Goal: Task Accomplishment & Management: Use online tool/utility

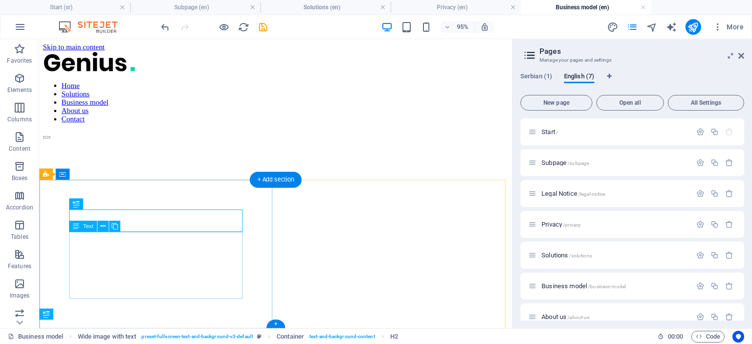
scroll to position [415, 0]
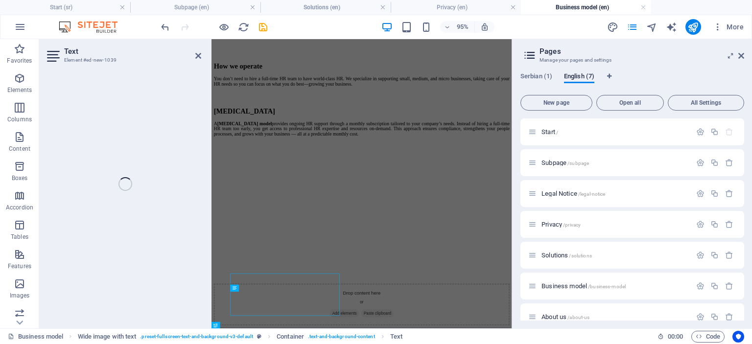
scroll to position [228, 0]
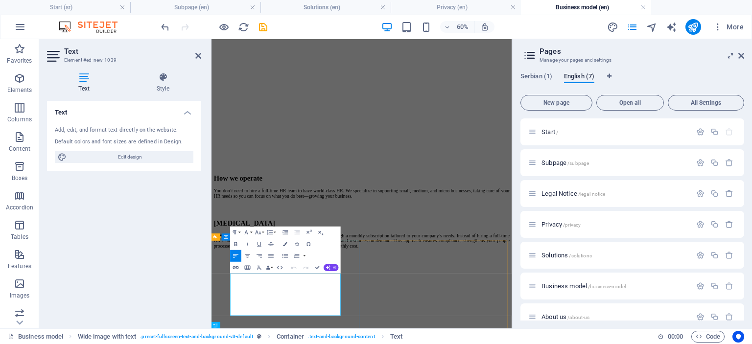
drag, startPoint x: 298, startPoint y: 492, endPoint x: 242, endPoint y: 450, distance: 69.9
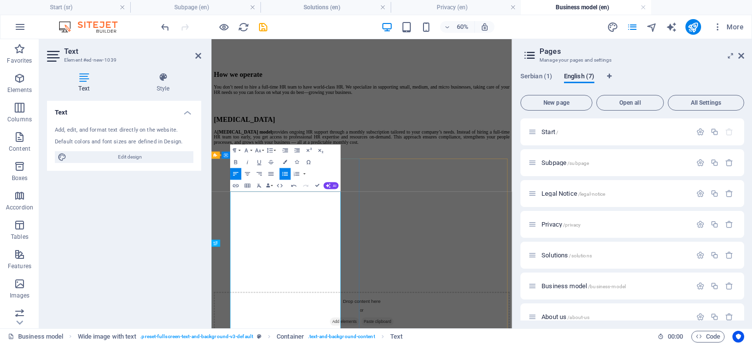
scroll to position [364, 0]
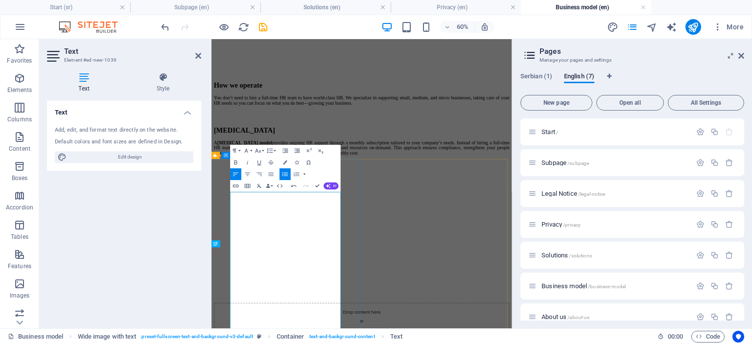
drag, startPoint x: 318, startPoint y: 356, endPoint x: 239, endPoint y: 305, distance: 93.4
click at [284, 162] on icon "button" at bounding box center [285, 162] width 4 height 4
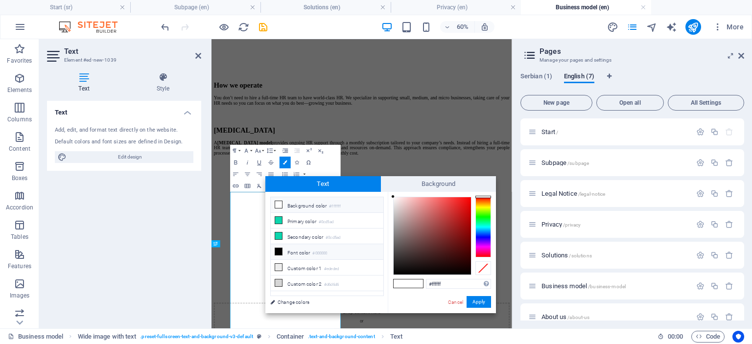
click at [278, 249] on icon at bounding box center [278, 251] width 7 height 7
click at [479, 301] on button "Apply" at bounding box center [478, 302] width 24 height 12
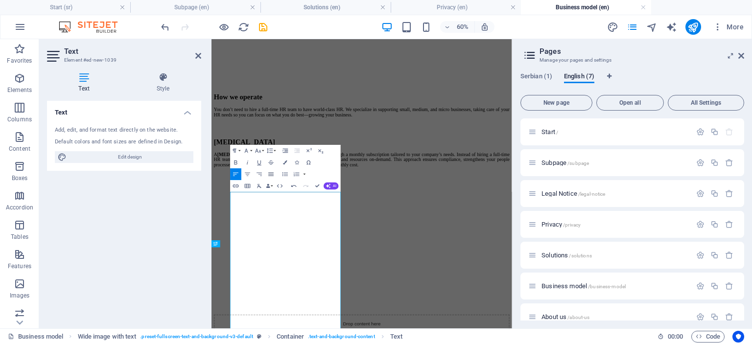
click at [271, 171] on icon "button" at bounding box center [271, 174] width 7 height 7
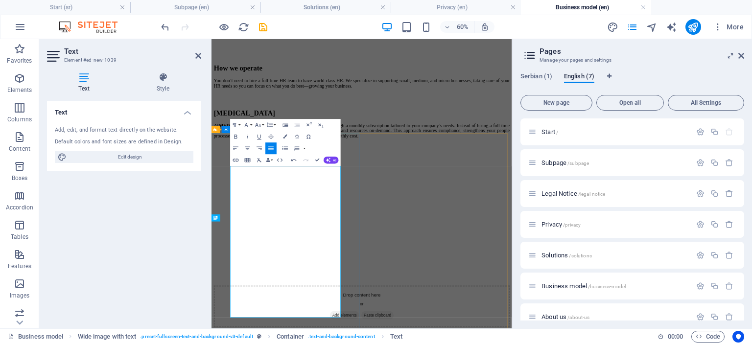
scroll to position [415, 0]
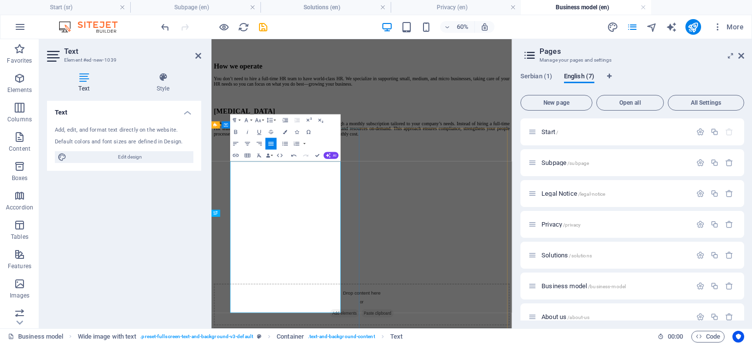
drag, startPoint x: 409, startPoint y: 486, endPoint x: 242, endPoint y: 359, distance: 209.4
click at [285, 132] on icon "button" at bounding box center [285, 132] width 4 height 4
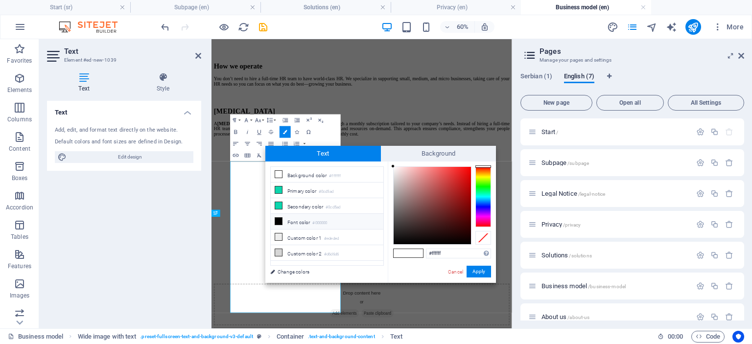
click at [277, 218] on icon at bounding box center [278, 221] width 7 height 7
type input "#000000"
click at [478, 270] on button "Apply" at bounding box center [478, 272] width 24 height 12
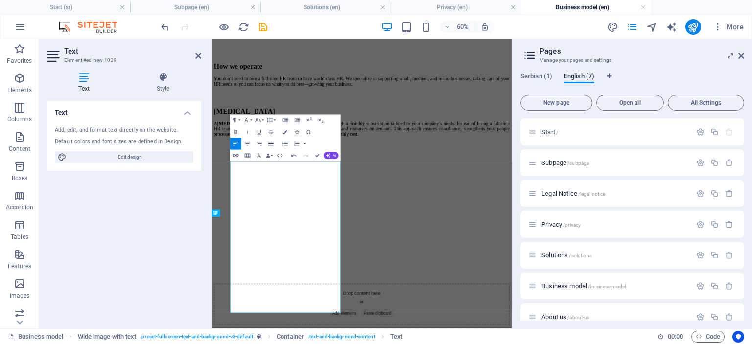
click at [270, 143] on icon "button" at bounding box center [271, 143] width 7 height 7
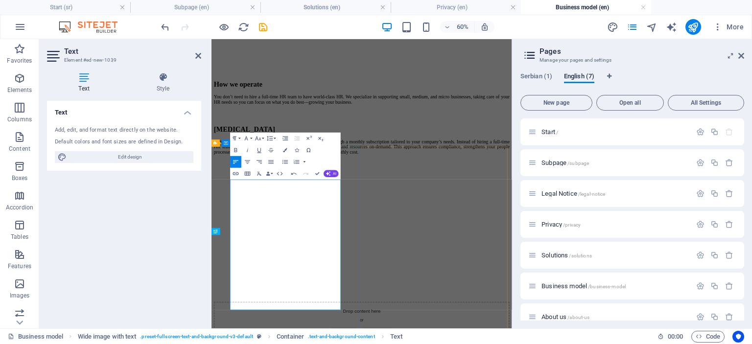
drag, startPoint x: 369, startPoint y: 370, endPoint x: 250, endPoint y: 353, distance: 120.5
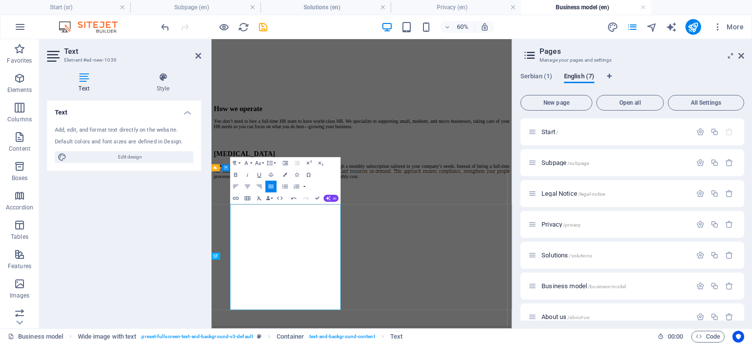
click at [305, 187] on button "button" at bounding box center [304, 187] width 5 height 12
click at [297, 187] on icon "button" at bounding box center [296, 186] width 7 height 7
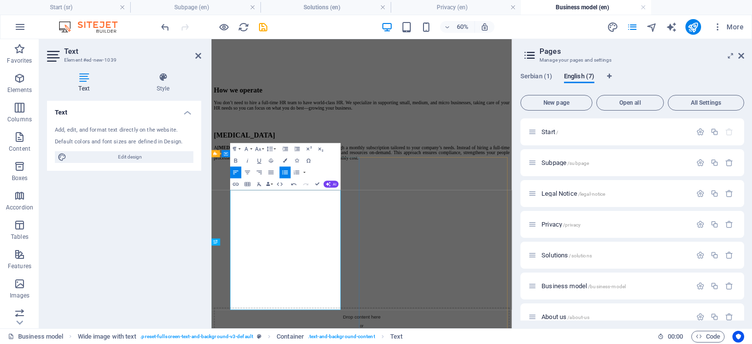
scroll to position [367, 0]
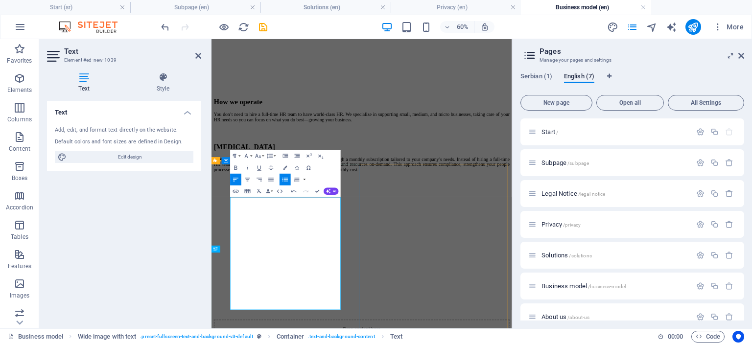
drag, startPoint x: 392, startPoint y: 378, endPoint x: 263, endPoint y: 380, distance: 129.2
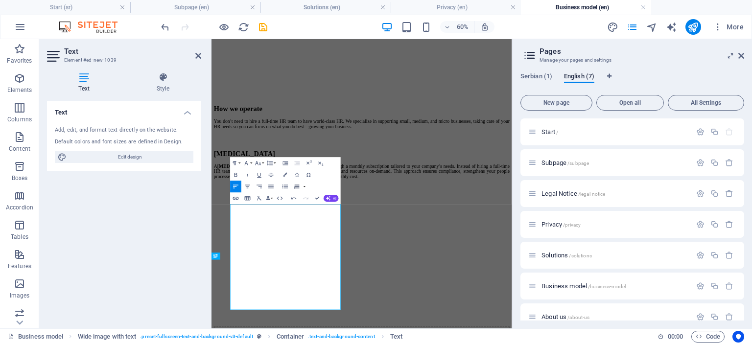
click at [297, 187] on icon "button" at bounding box center [296, 186] width 7 height 7
click at [294, 187] on icon "button" at bounding box center [296, 186] width 7 height 7
click at [303, 187] on button "button" at bounding box center [304, 187] width 5 height 12
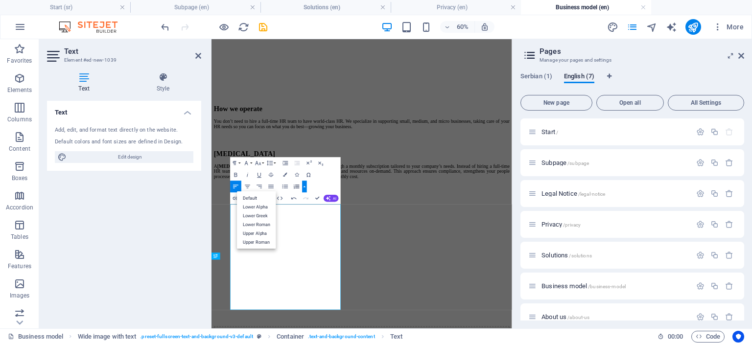
click at [322, 183] on div "Paragraph Format Normal Heading 1 Heading 2 Heading 3 Heading 4 Heading 5 Headi…" at bounding box center [285, 180] width 111 height 47
click at [262, 204] on link "Lower Alpha" at bounding box center [256, 206] width 39 height 9
click at [292, 199] on icon "button" at bounding box center [293, 198] width 5 height 2
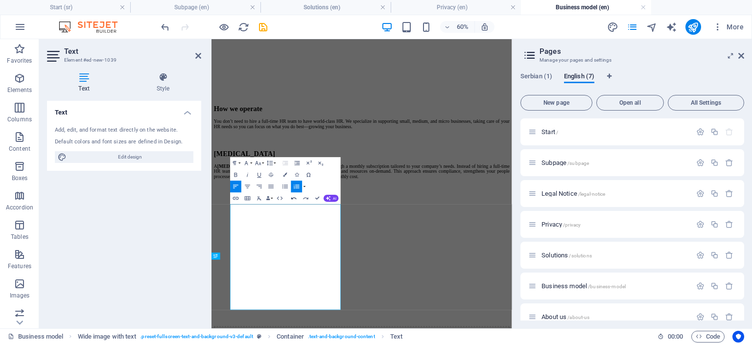
click at [292, 199] on icon "button" at bounding box center [293, 198] width 5 height 2
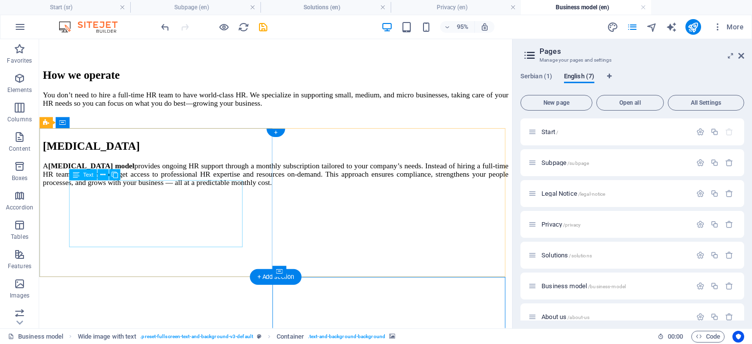
scroll to position [313, 0]
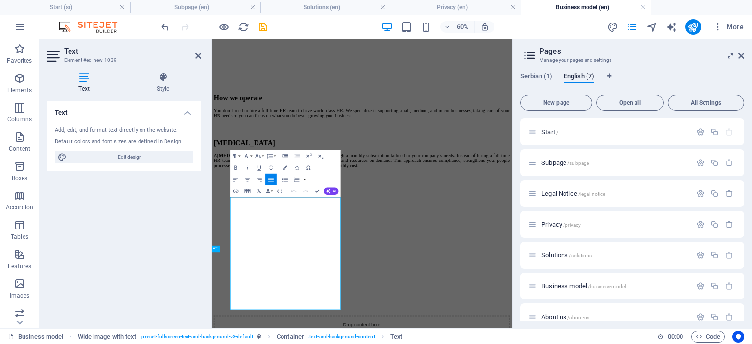
scroll to position [356, 0]
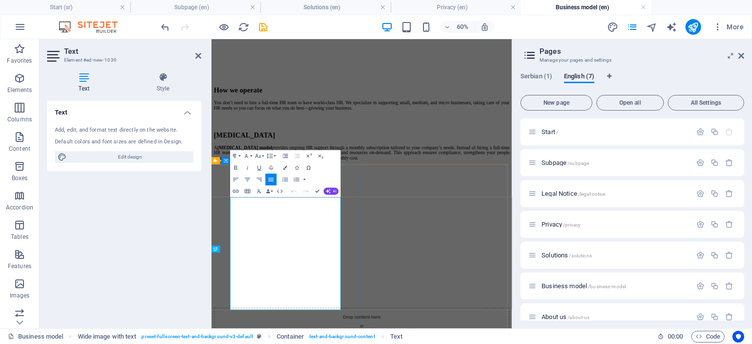
drag, startPoint x: 245, startPoint y: 442, endPoint x: 416, endPoint y: 485, distance: 176.0
copy div "Not every company needs ongoing HR support. Sometimes, what you need is a speci…"
drag, startPoint x: 408, startPoint y: 481, endPoint x: 236, endPoint y: 322, distance: 234.1
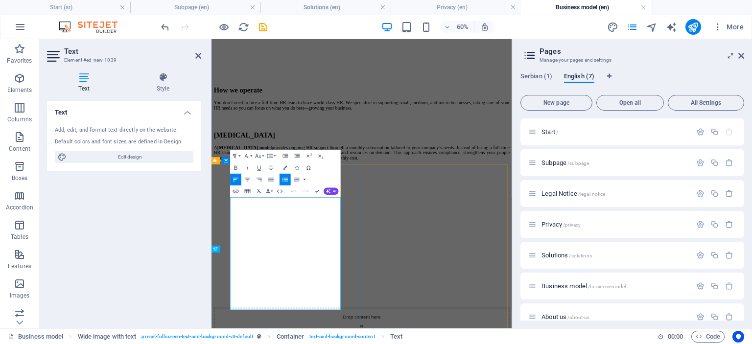
copy div "Not every company needs ongoing HR support. Sometimes, what you need is a speci…"
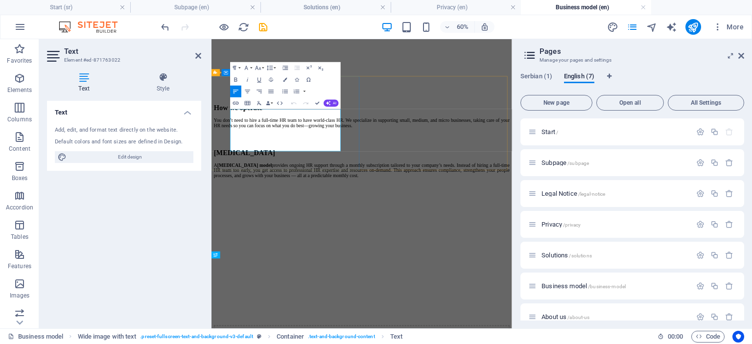
drag, startPoint x: 304, startPoint y: 218, endPoint x: 241, endPoint y: 165, distance: 82.3
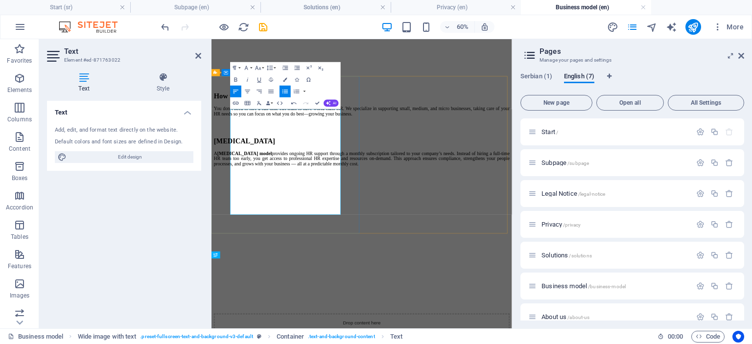
drag, startPoint x: 287, startPoint y: 196, endPoint x: 309, endPoint y: 210, distance: 26.5
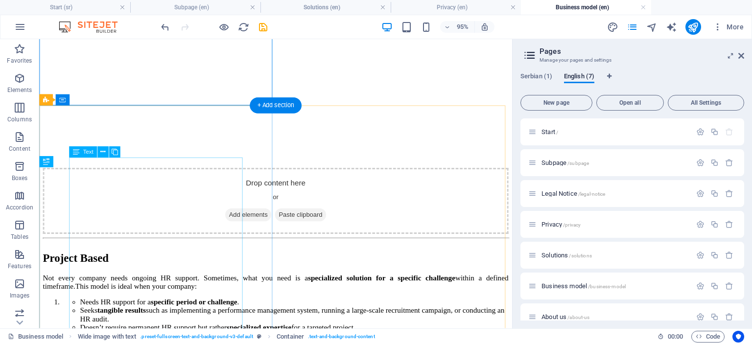
scroll to position [579, 0]
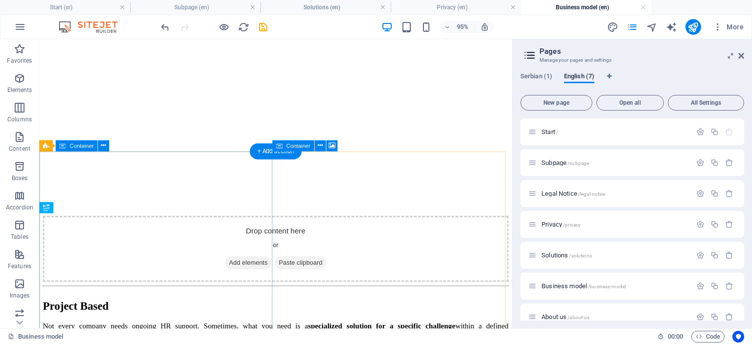
scroll to position [530, 0]
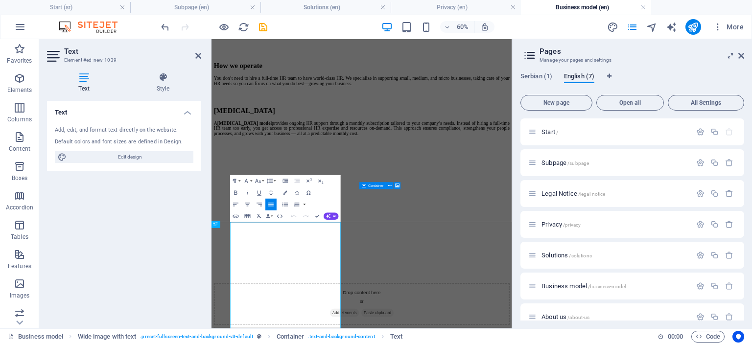
scroll to position [438, 0]
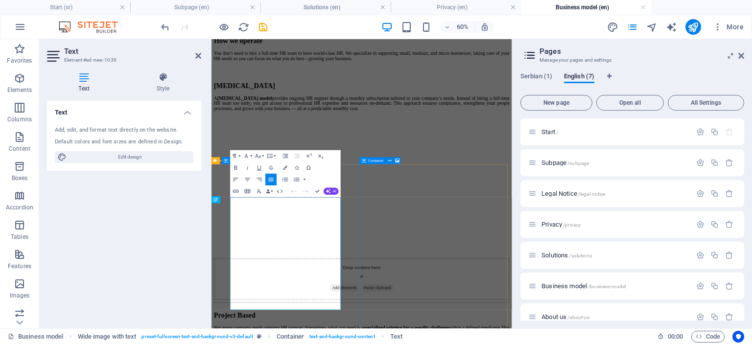
drag, startPoint x: 245, startPoint y: 377, endPoint x: 409, endPoint y: 484, distance: 195.7
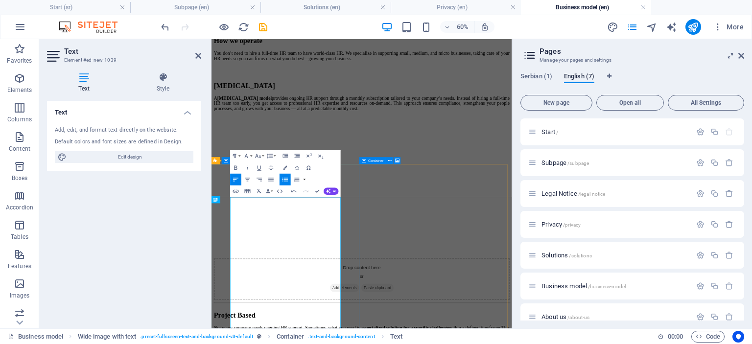
drag, startPoint x: 343, startPoint y: 407, endPoint x: 244, endPoint y: 404, distance: 99.8
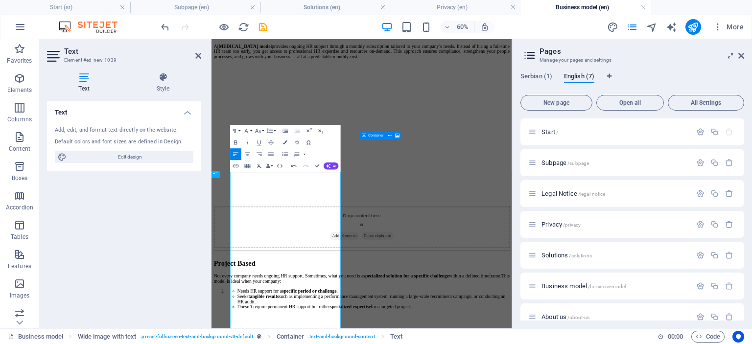
scroll to position [529, 0]
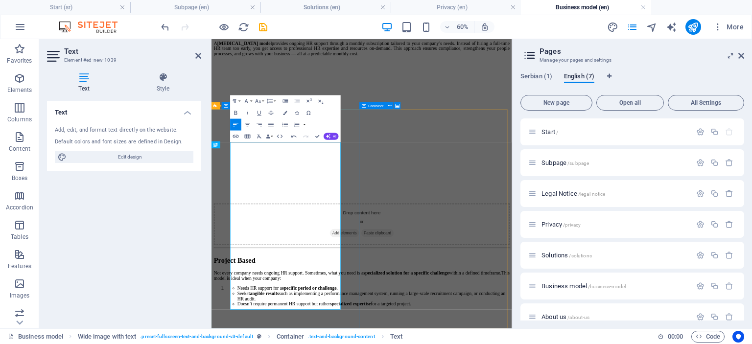
drag, startPoint x: 245, startPoint y: 320, endPoint x: 387, endPoint y: 481, distance: 214.6
click at [285, 113] on icon "button" at bounding box center [285, 113] width 4 height 4
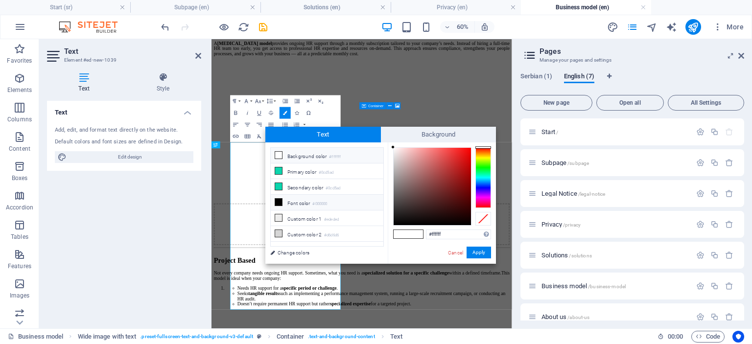
click at [276, 199] on icon at bounding box center [278, 202] width 7 height 7
type input "#000000"
click at [472, 252] on button "Apply" at bounding box center [478, 253] width 24 height 12
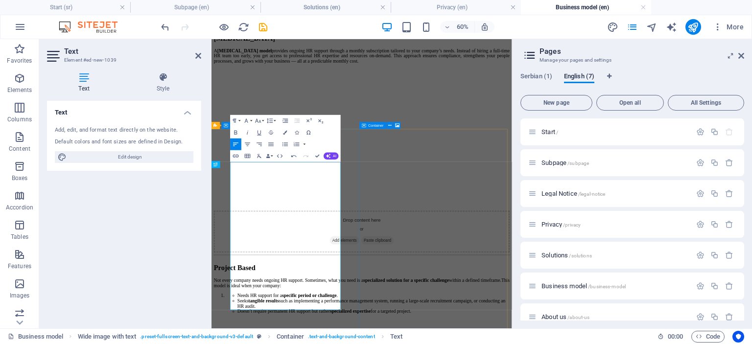
scroll to position [497, 0]
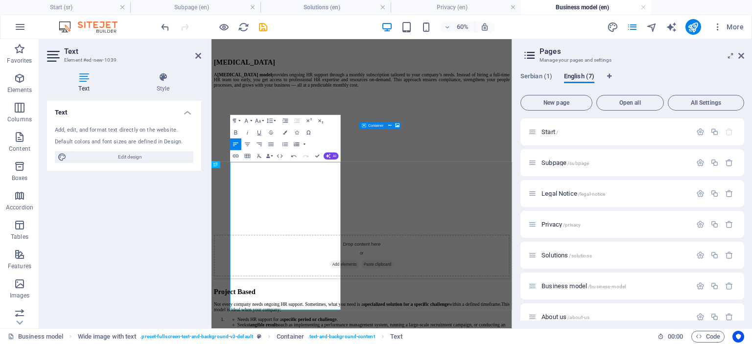
click at [298, 144] on icon "button" at bounding box center [296, 143] width 7 height 7
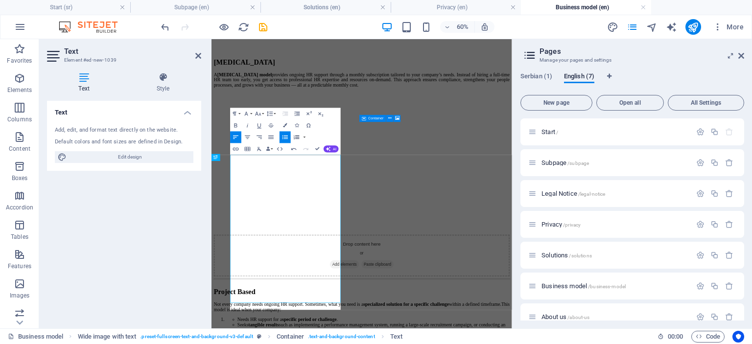
scroll to position [508, 0]
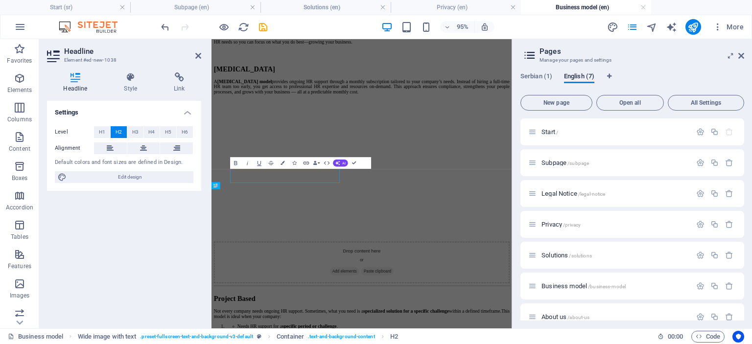
scroll to position [461, 0]
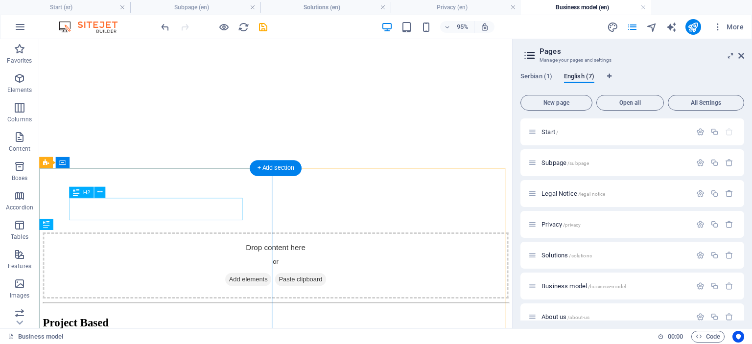
scroll to position [511, 0]
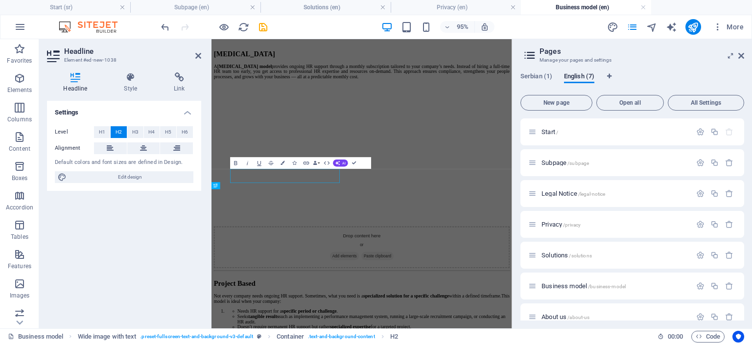
scroll to position [461, 0]
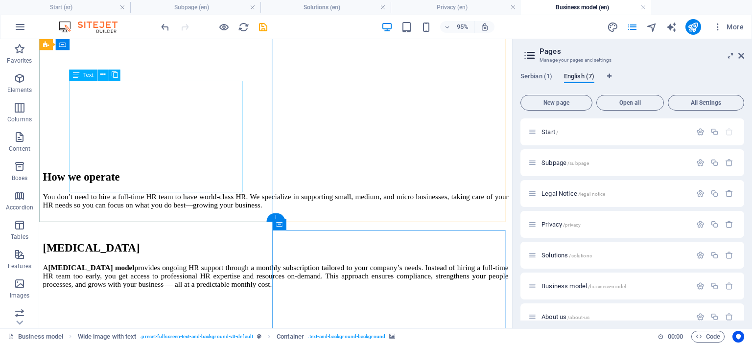
scroll to position [107, 0]
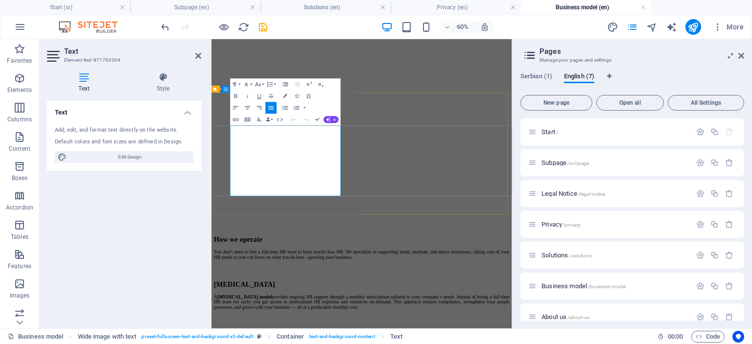
click at [295, 107] on icon "button" at bounding box center [296, 107] width 7 height 7
click at [304, 107] on button "button" at bounding box center [304, 108] width 5 height 12
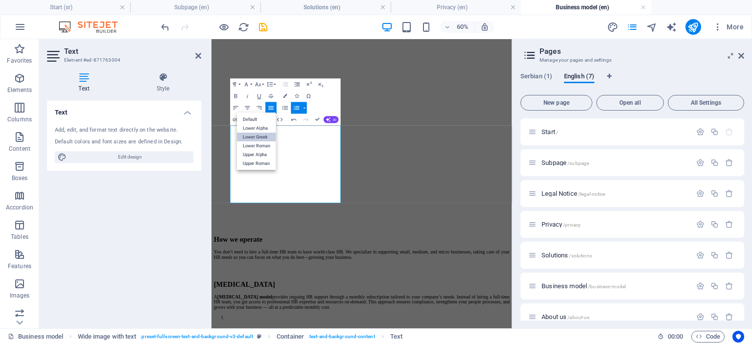
click at [262, 137] on link "Lower Greek" at bounding box center [256, 137] width 39 height 9
click at [303, 107] on button "button" at bounding box center [304, 108] width 5 height 12
click at [260, 153] on link "Upper Alpha" at bounding box center [256, 154] width 39 height 9
click at [304, 109] on button "button" at bounding box center [304, 108] width 5 height 12
click at [264, 119] on link "Default" at bounding box center [256, 119] width 39 height 9
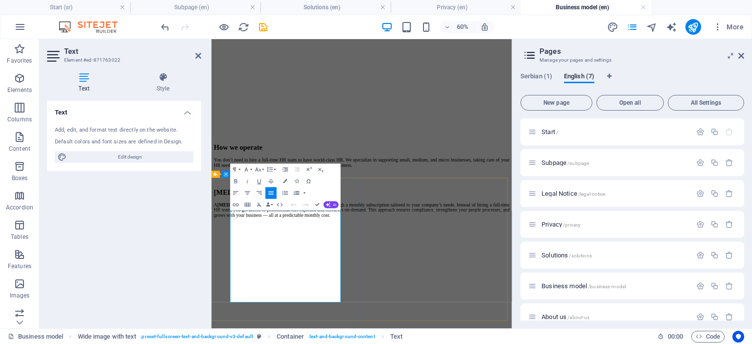
scroll to position [74, 0]
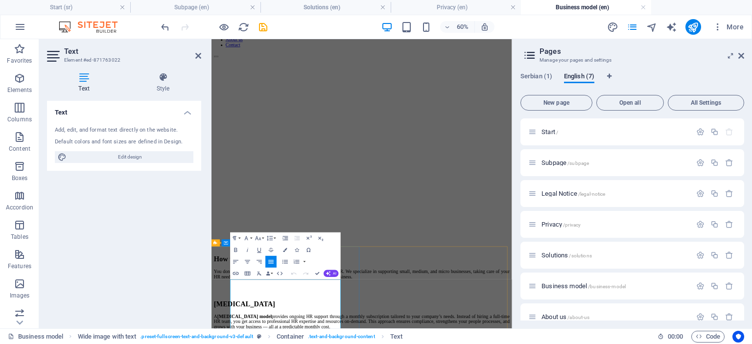
drag, startPoint x: 291, startPoint y: 515, endPoint x: 241, endPoint y: 508, distance: 50.4
drag, startPoint x: 290, startPoint y: 517, endPoint x: 246, endPoint y: 507, distance: 45.1
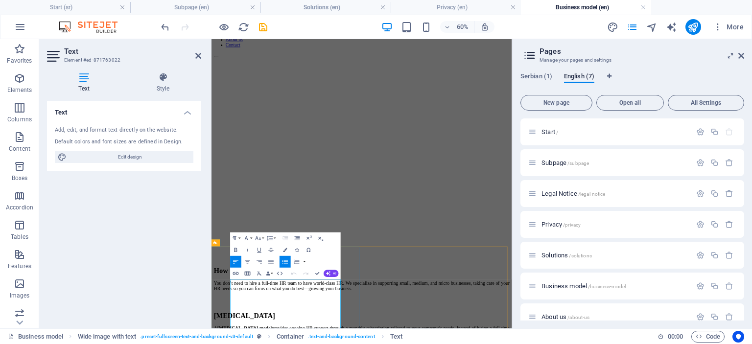
copy span "Needs HR support for a specific period or challenge ."
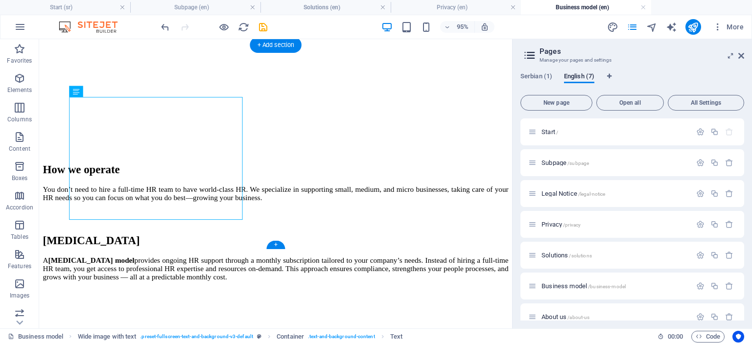
scroll to position [398, 0]
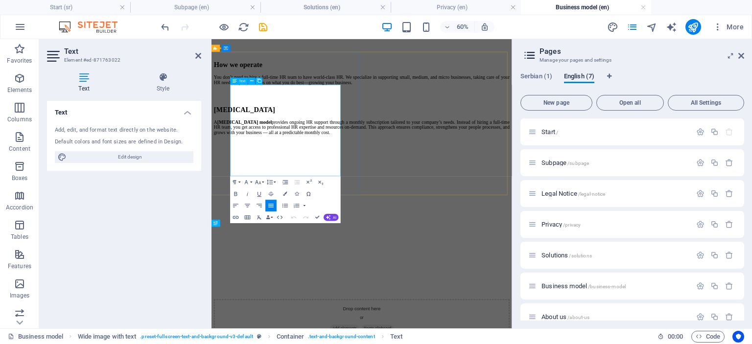
drag, startPoint x: 249, startPoint y: 168, endPoint x: 240, endPoint y: 164, distance: 9.8
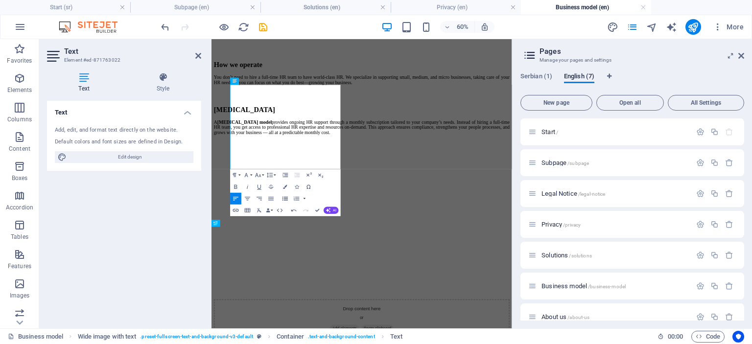
click at [286, 198] on icon "button" at bounding box center [284, 199] width 5 height 4
click at [282, 199] on icon "button" at bounding box center [284, 199] width 5 height 4
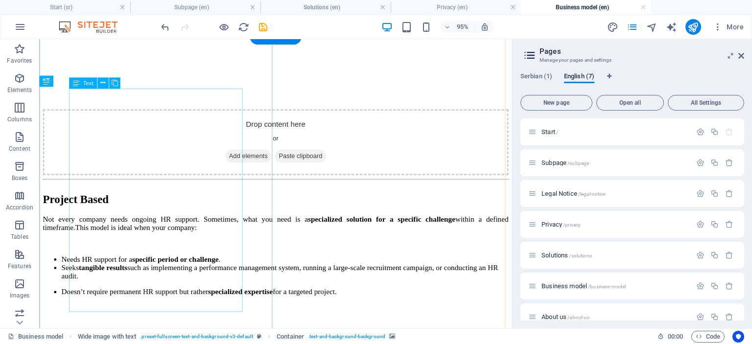
scroll to position [674, 0]
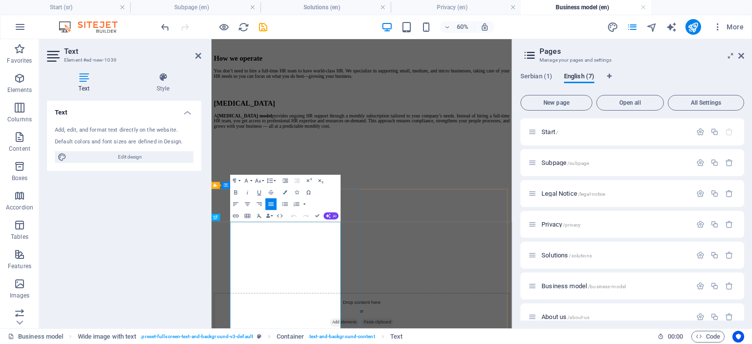
scroll to position [410, 0]
click at [287, 203] on icon "button" at bounding box center [284, 203] width 7 height 7
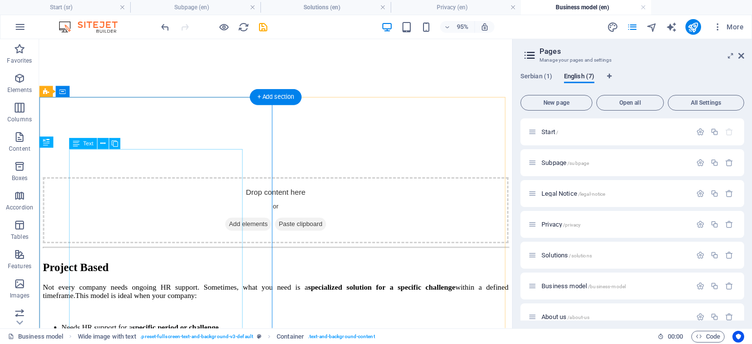
scroll to position [674, 0]
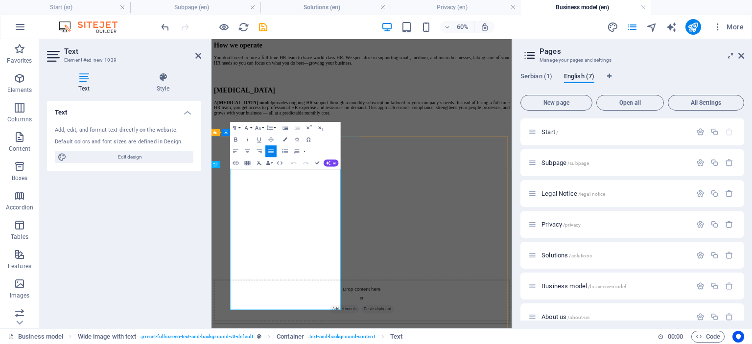
scroll to position [497, 0]
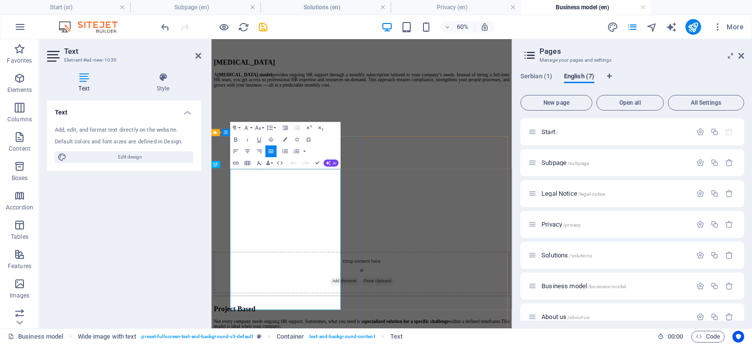
drag, startPoint x: 355, startPoint y: 486, endPoint x: 245, endPoint y: 367, distance: 162.1
click at [272, 152] on icon "button" at bounding box center [271, 151] width 7 height 7
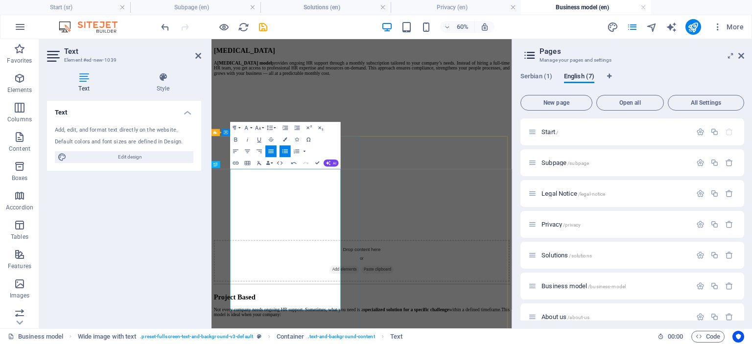
drag, startPoint x: 387, startPoint y: 343, endPoint x: 234, endPoint y: 270, distance: 169.6
click at [274, 151] on icon "button" at bounding box center [271, 151] width 7 height 7
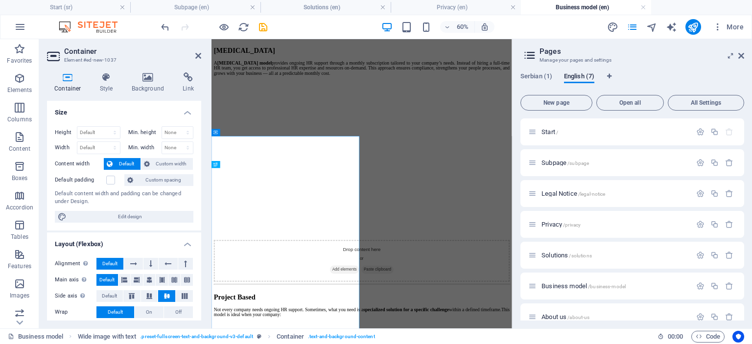
select select "px"
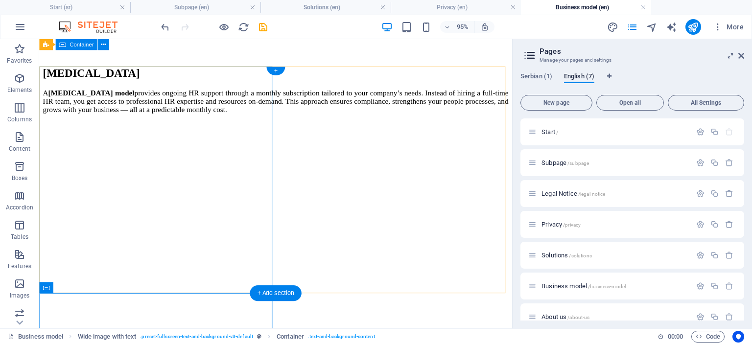
scroll to position [377, 0]
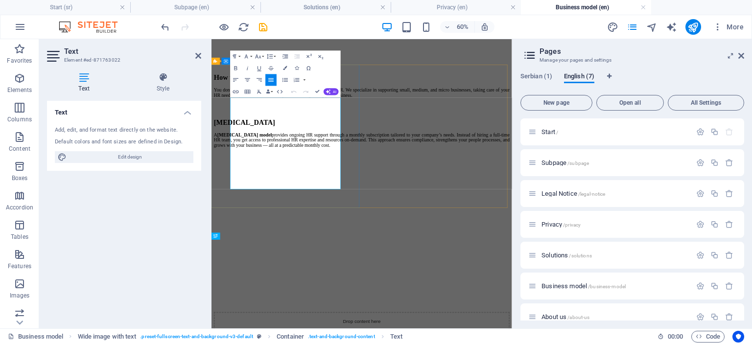
drag, startPoint x: 406, startPoint y: 283, endPoint x: 242, endPoint y: 142, distance: 215.8
click at [272, 79] on icon "button" at bounding box center [271, 79] width 7 height 7
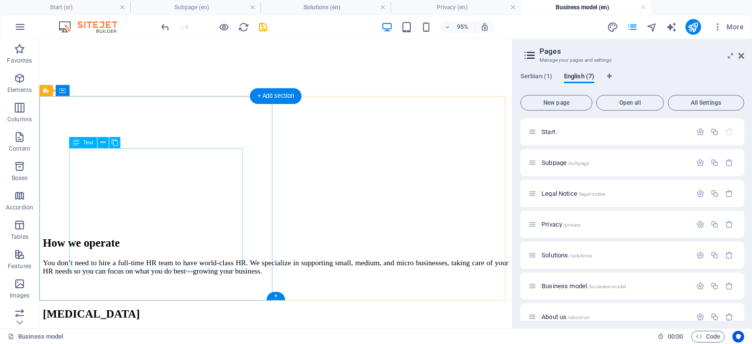
scroll to position [137, 0]
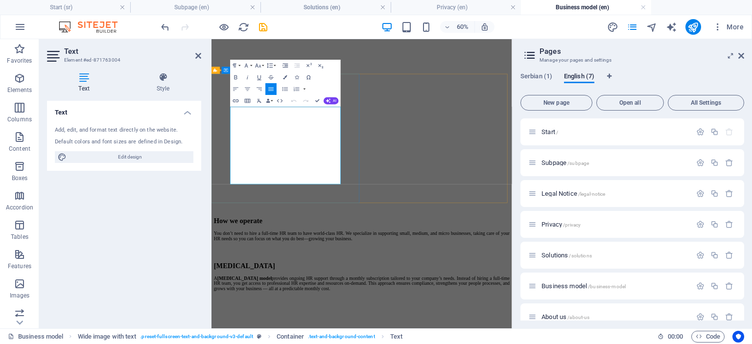
click at [284, 90] on icon "button" at bounding box center [284, 89] width 5 height 4
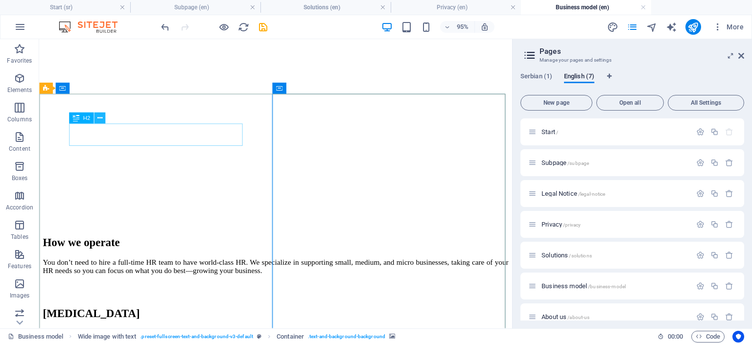
click at [99, 116] on icon at bounding box center [99, 119] width 5 height 10
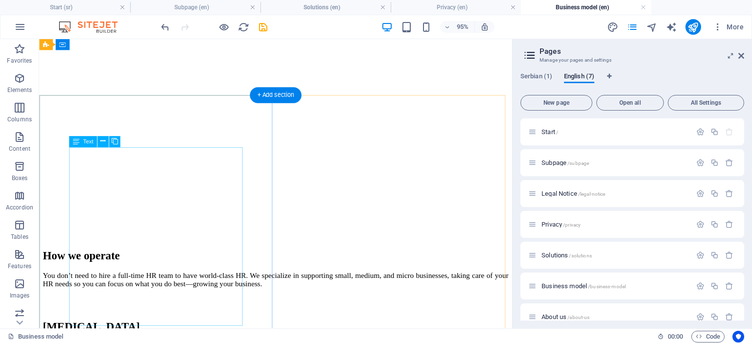
scroll to position [122, 0]
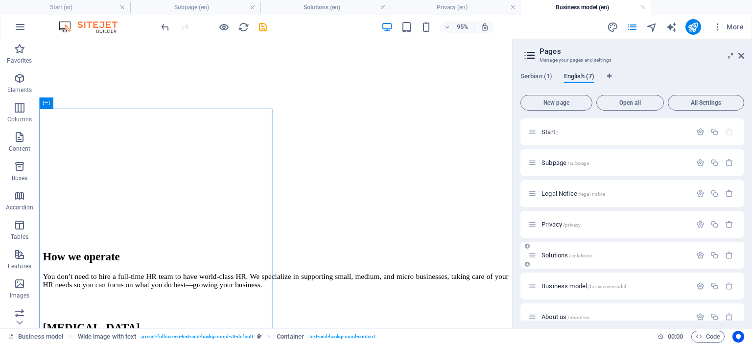
scroll to position [13, 0]
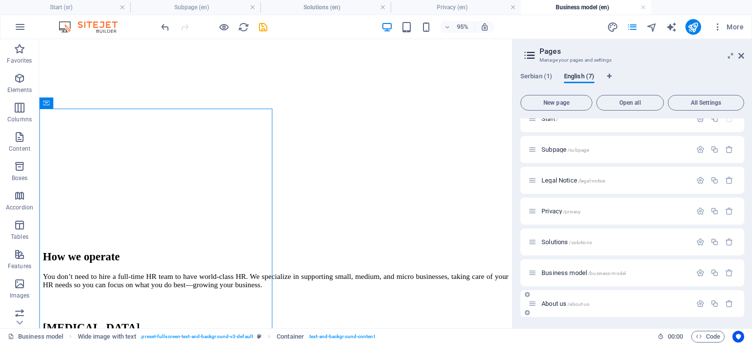
click at [552, 301] on span "About us /about-us" at bounding box center [565, 303] width 48 height 7
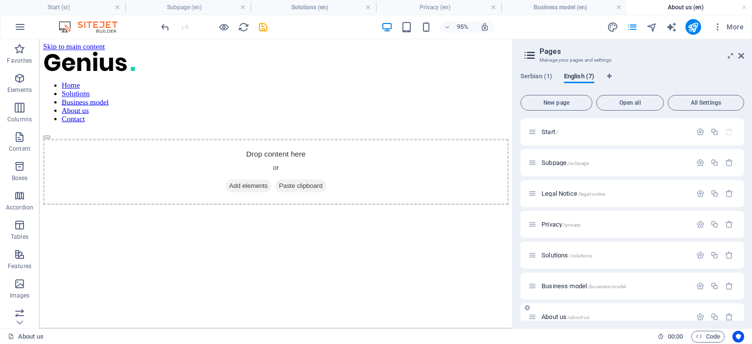
scroll to position [0, 0]
